Goal: Information Seeking & Learning: Learn about a topic

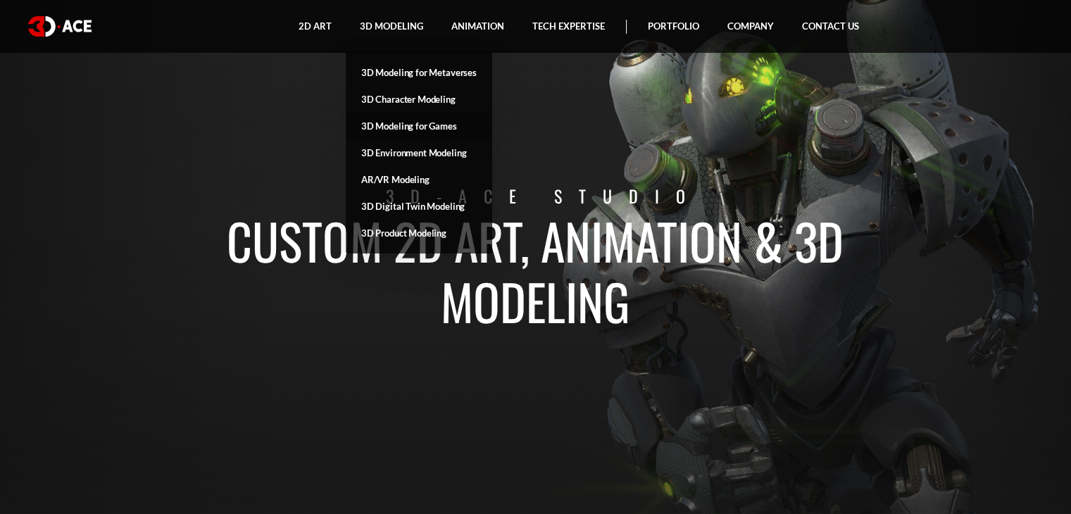
click at [425, 122] on link "3D Modeling for Games" at bounding box center [419, 126] width 146 height 27
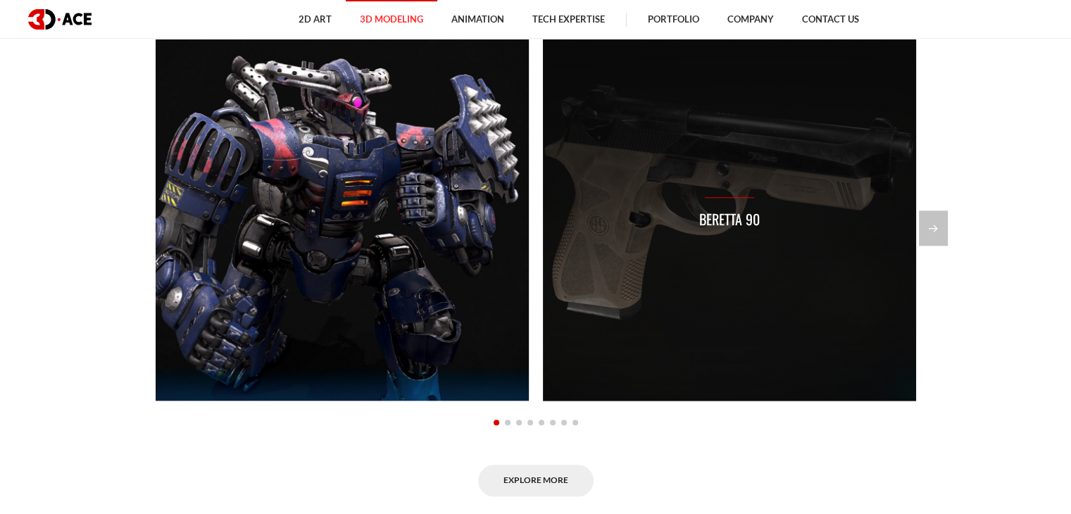
scroll to position [1126, 0]
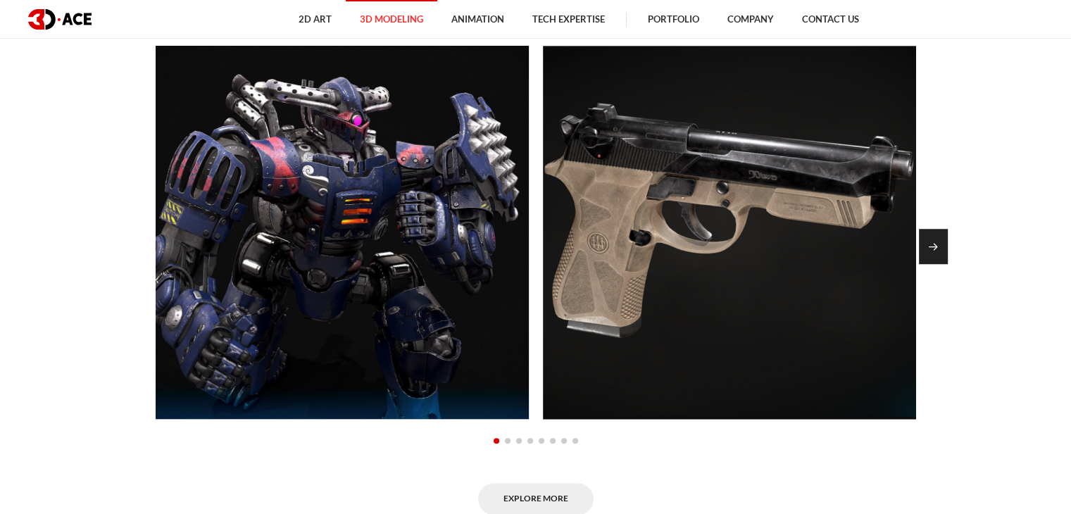
click at [936, 236] on div "Next slide" at bounding box center [933, 246] width 29 height 35
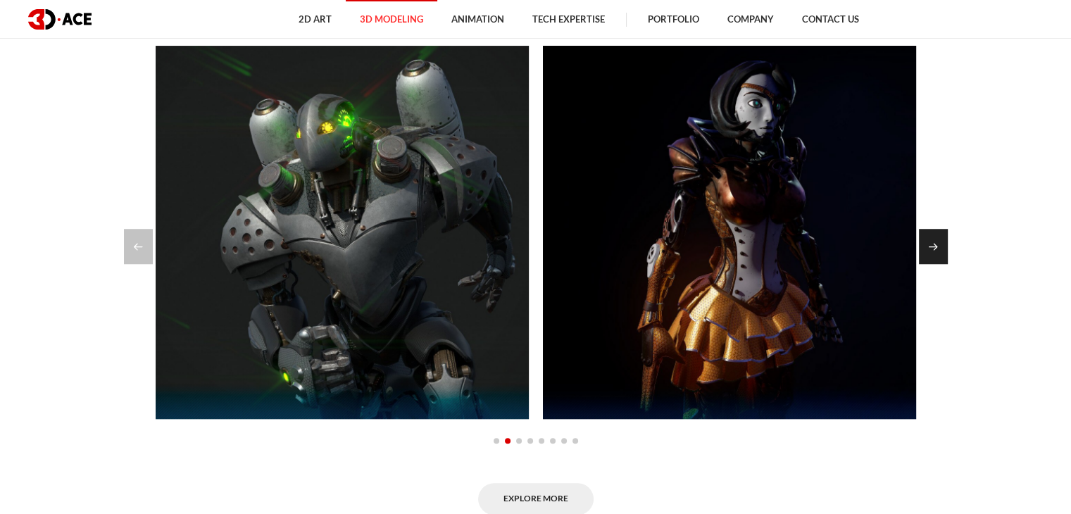
click at [936, 236] on div "Next slide" at bounding box center [933, 246] width 29 height 35
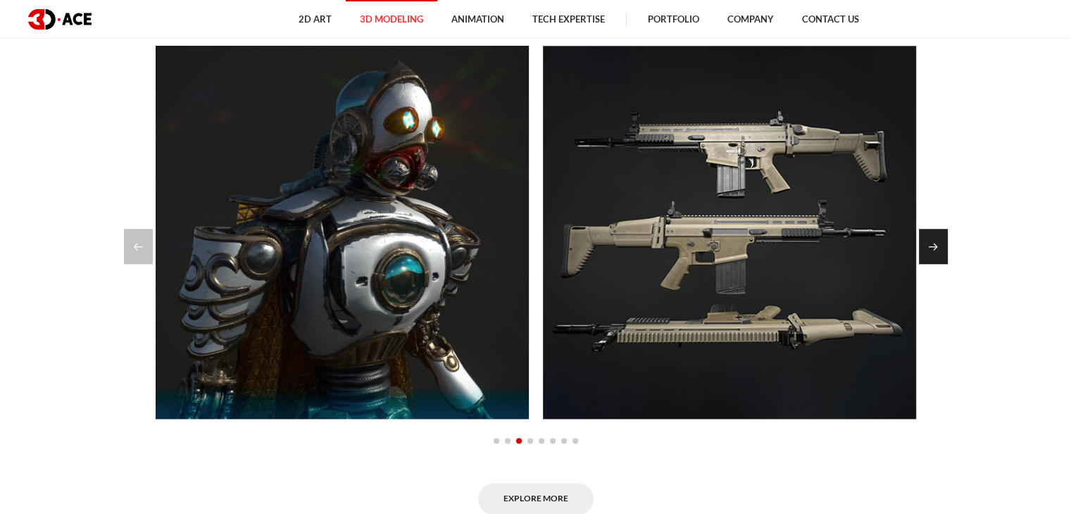
click at [936, 236] on div "Next slide" at bounding box center [933, 246] width 29 height 35
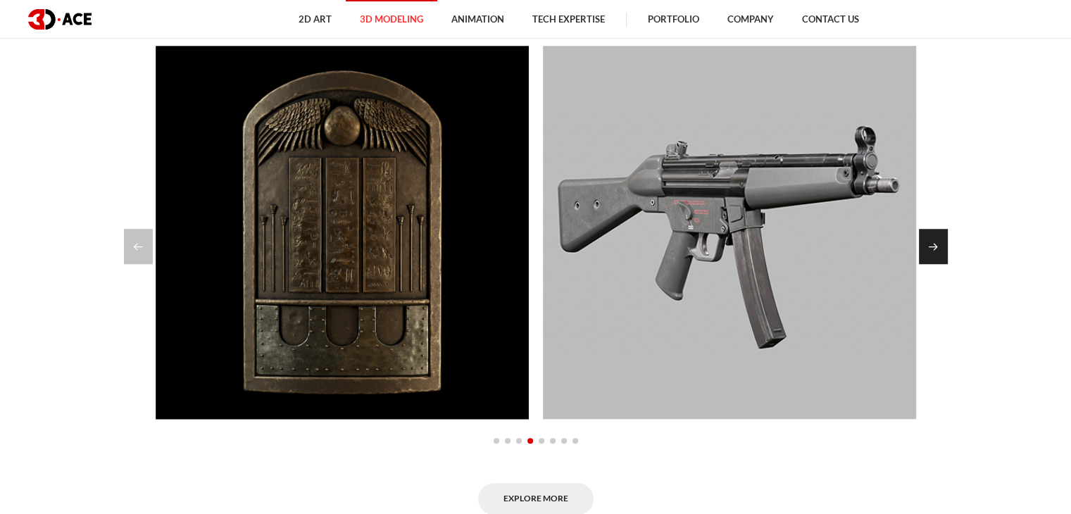
click at [936, 236] on div "Next slide" at bounding box center [933, 246] width 29 height 35
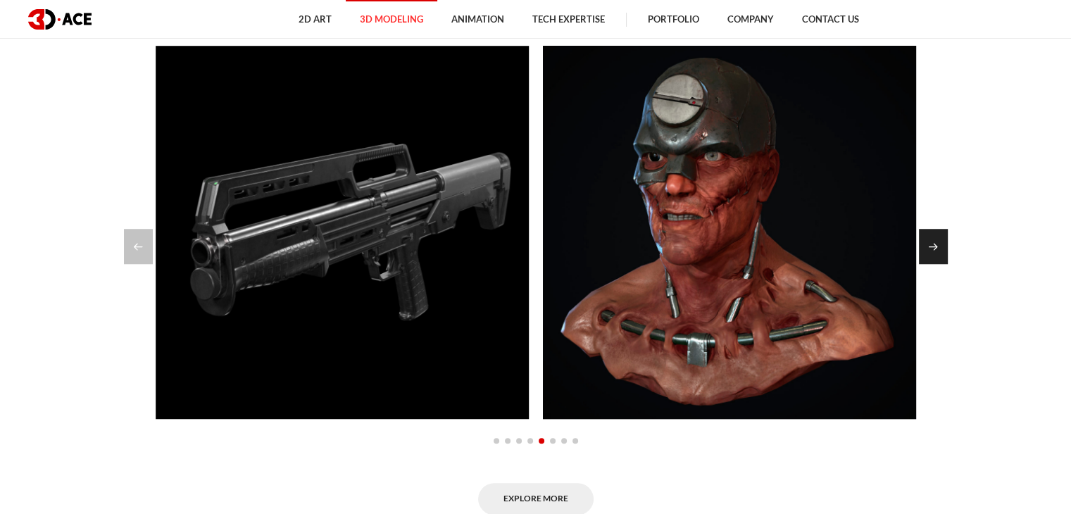
click at [936, 236] on div "Next slide" at bounding box center [933, 246] width 29 height 35
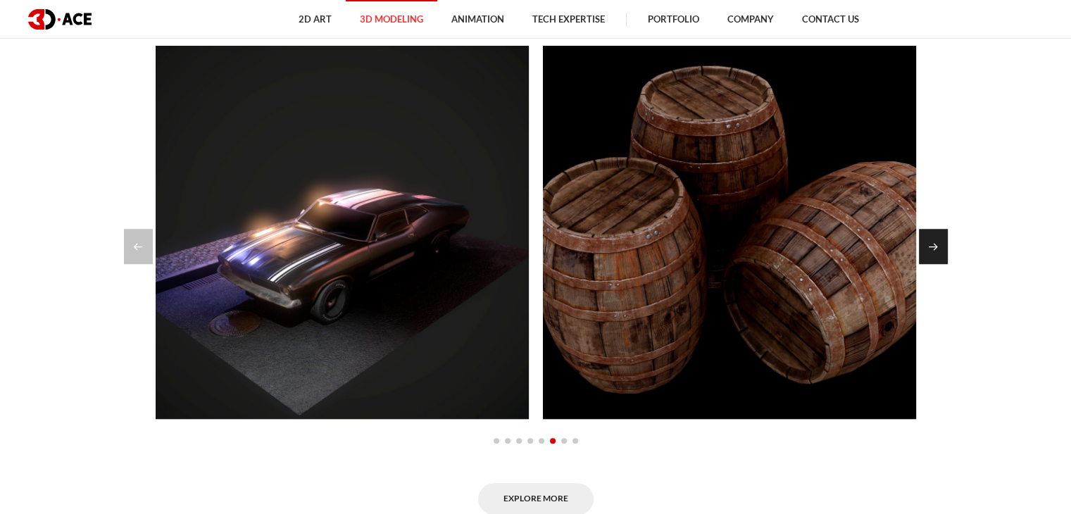
click at [936, 236] on div "Next slide" at bounding box center [933, 246] width 29 height 35
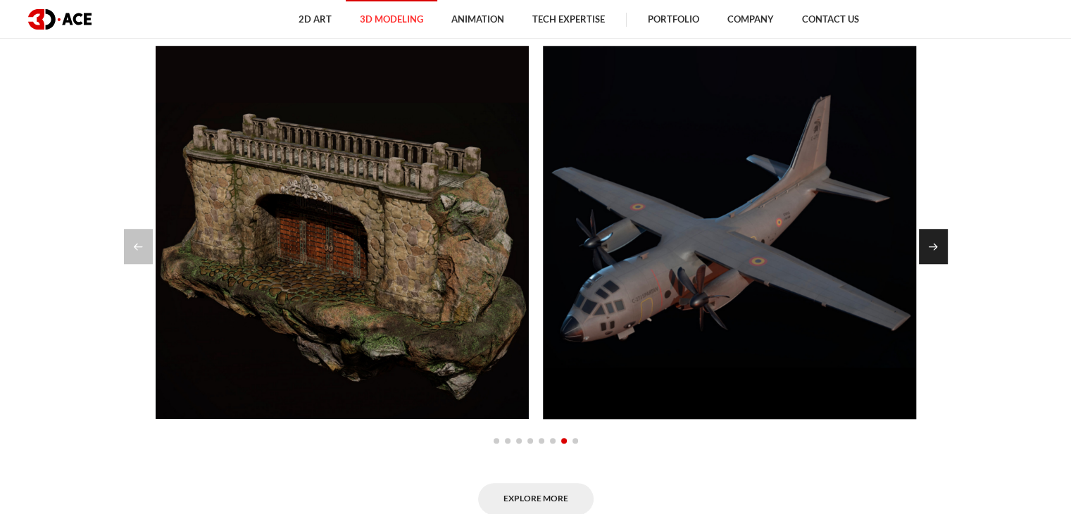
click at [936, 236] on div "Next slide" at bounding box center [933, 246] width 29 height 35
